Goal: Task Accomplishment & Management: Manage account settings

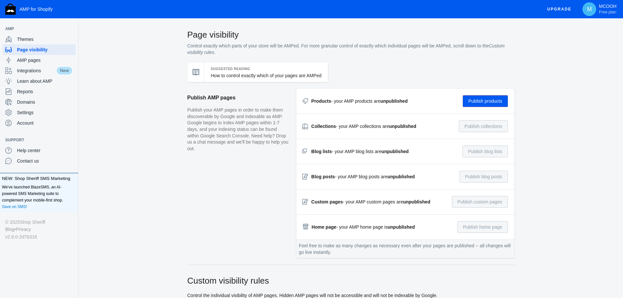
checkbox input "true"
type input "does-not-exist"
radio input "true"
click at [28, 36] on span "Themes" at bounding box center [45, 39] width 56 height 7
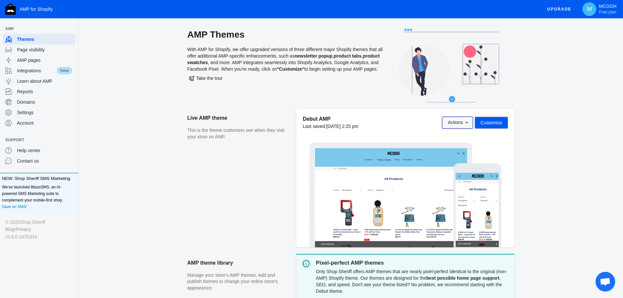
click at [466, 125] on icon at bounding box center [466, 122] width 7 height 7
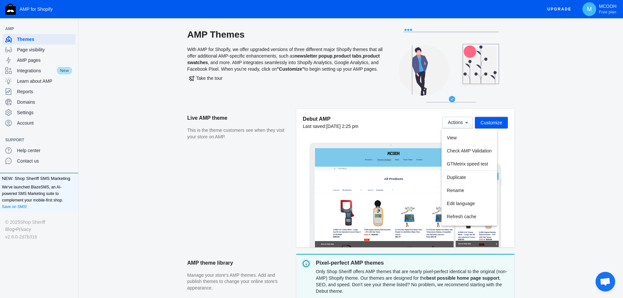
click at [559, 152] on div at bounding box center [311, 149] width 623 height 298
